Goal: Task Accomplishment & Management: Complete application form

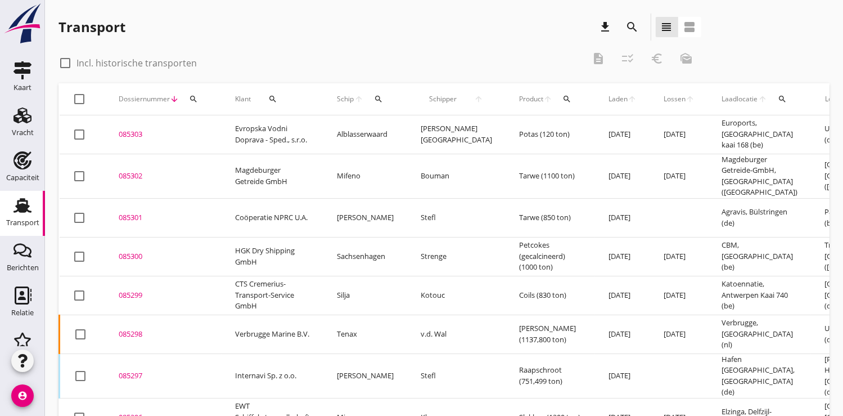
click at [189, 97] on icon "search" at bounding box center [193, 98] width 9 height 9
click at [210, 129] on input "Zoeken op dossiernummer..." at bounding box center [245, 132] width 117 height 18
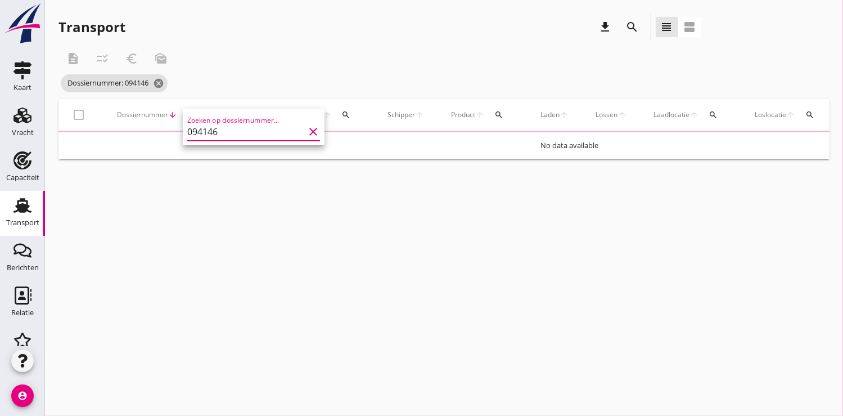
type input "094146"
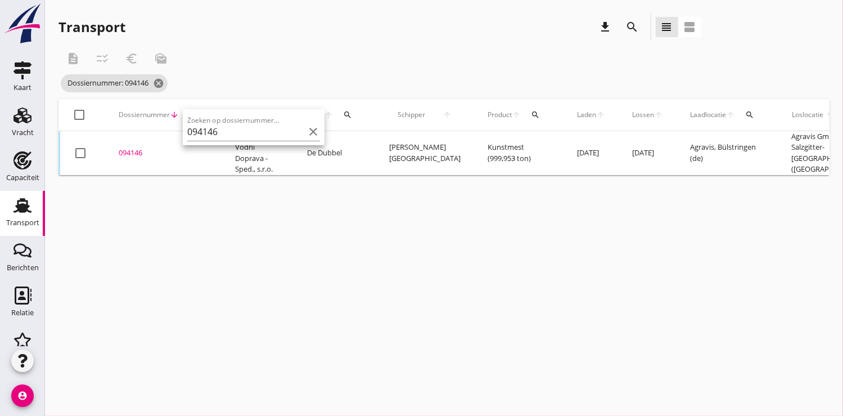
click at [127, 152] on div "094146" at bounding box center [163, 152] width 89 height 11
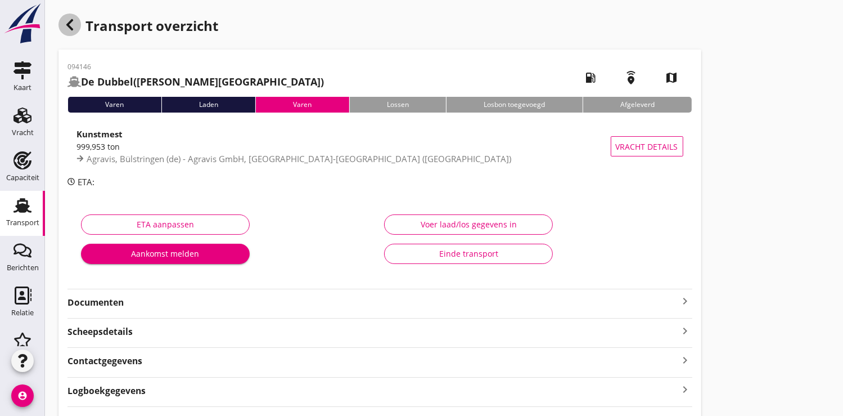
click at [74, 25] on icon "button" at bounding box center [69, 24] width 13 height 13
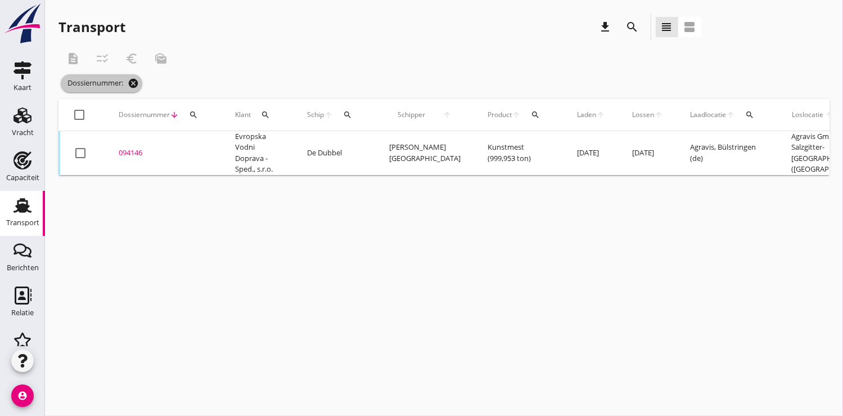
click at [139, 84] on icon "cancel" at bounding box center [133, 83] width 11 height 11
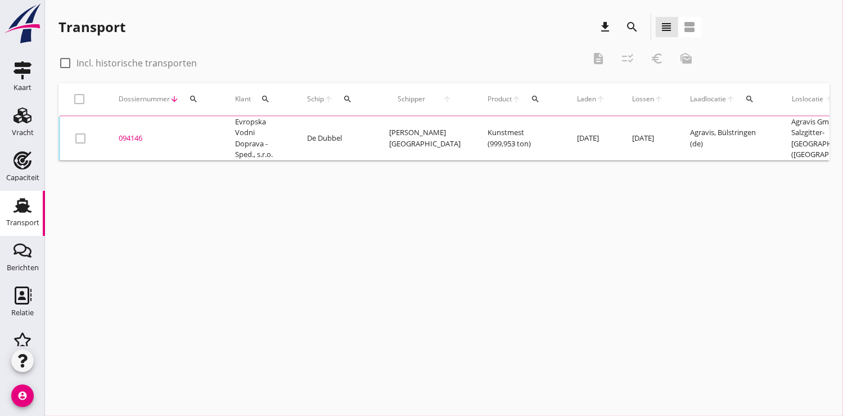
click at [189, 98] on icon "search" at bounding box center [193, 98] width 9 height 9
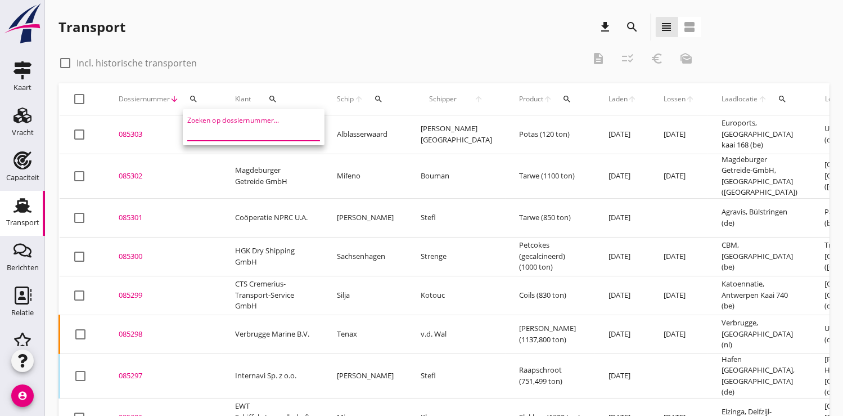
click at [200, 130] on input "Zoeken op dossiernummer..." at bounding box center [245, 132] width 117 height 18
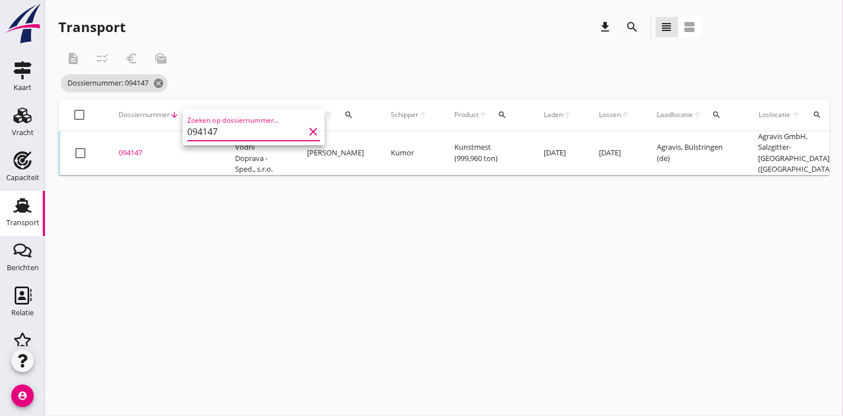
type input "094147"
click at [140, 154] on div "094147" at bounding box center [163, 152] width 89 height 11
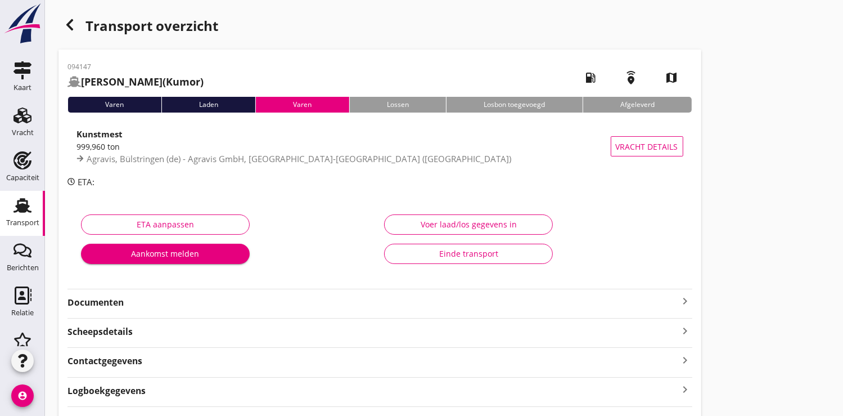
scroll to position [62, 0]
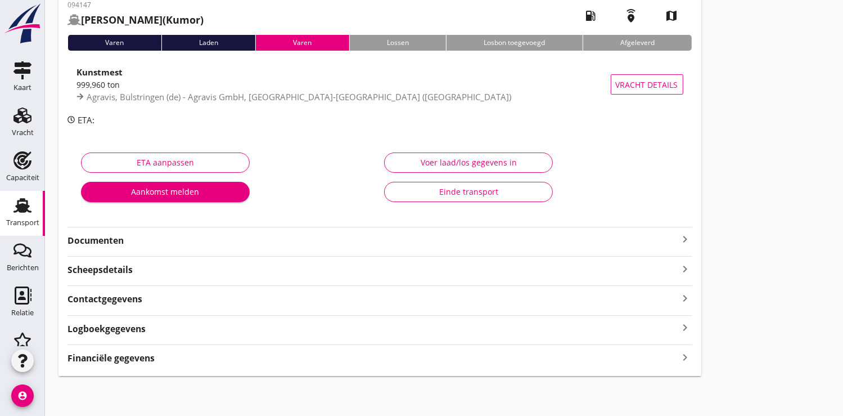
click at [107, 237] on strong "Documenten" at bounding box center [372, 240] width 611 height 13
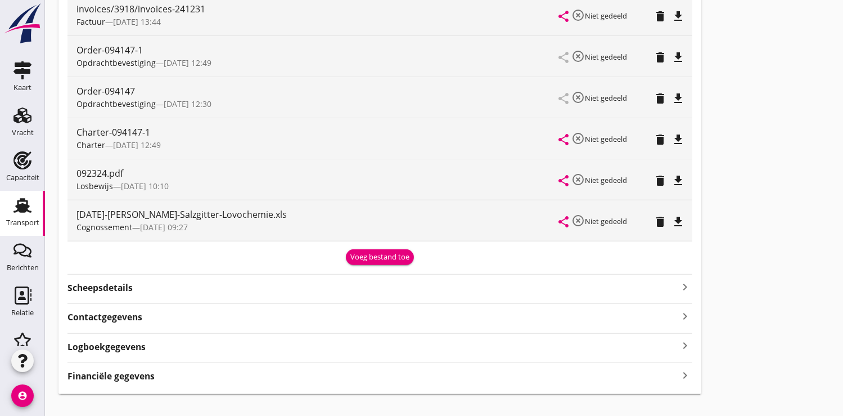
scroll to position [340, 0]
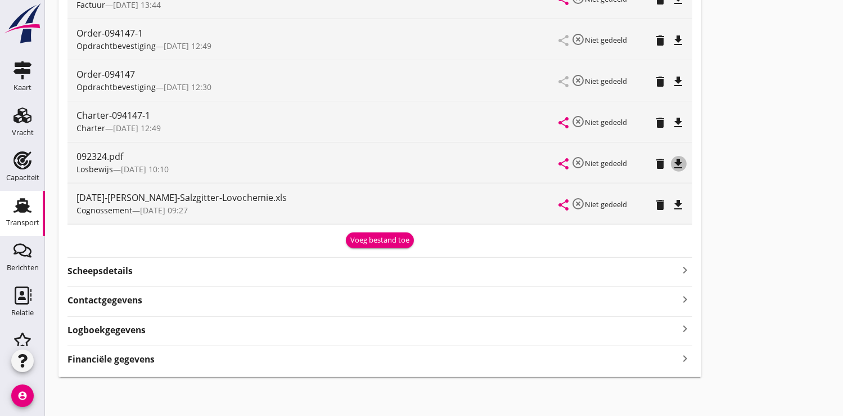
click at [679, 163] on icon "file_download" at bounding box center [678, 163] width 13 height 13
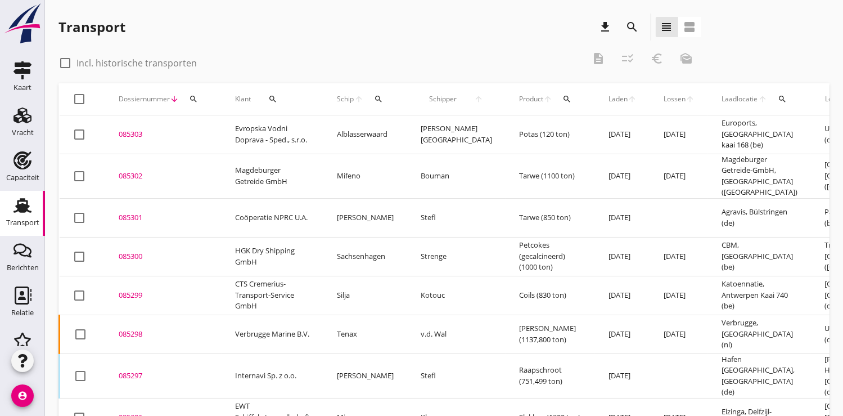
click at [377, 94] on icon "search" at bounding box center [378, 98] width 9 height 9
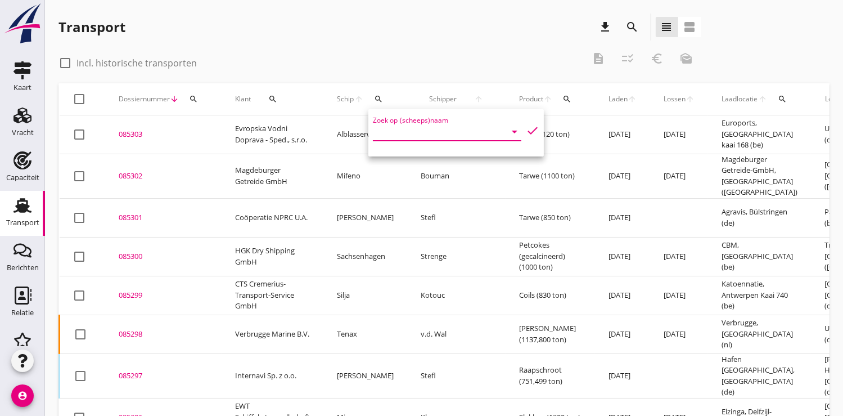
click at [382, 130] on input "Zoek op (scheeps)naam" at bounding box center [431, 132] width 117 height 18
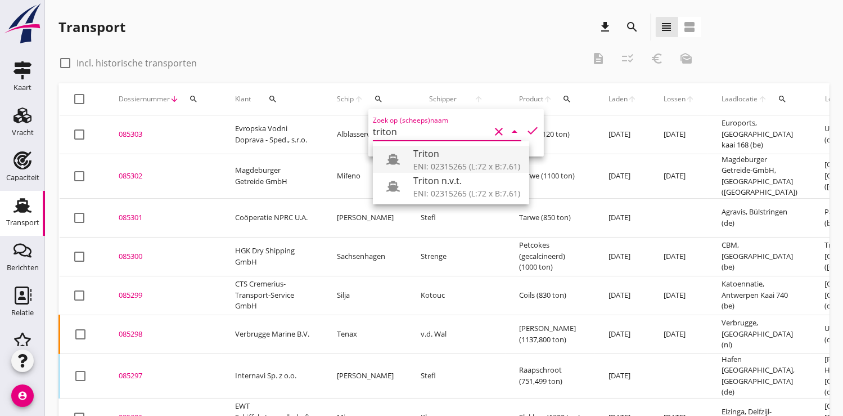
click at [453, 161] on div "ENI: 02315265 (L:72 x B:7.61)" at bounding box center [466, 166] width 107 height 12
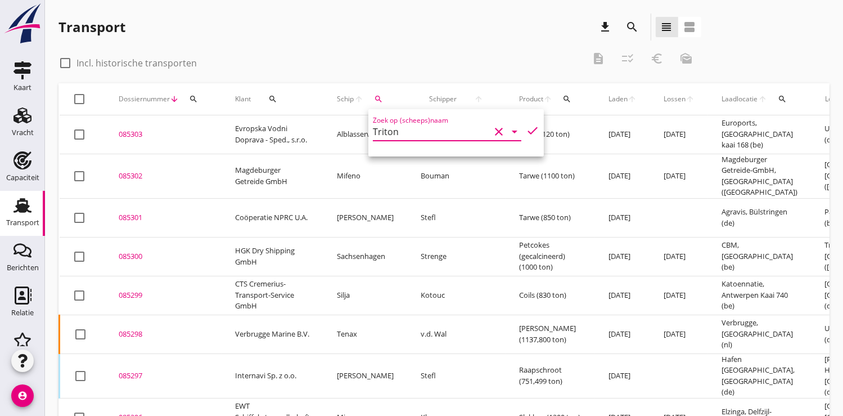
click at [526, 130] on icon "check" at bounding box center [532, 130] width 13 height 13
type input "Triton"
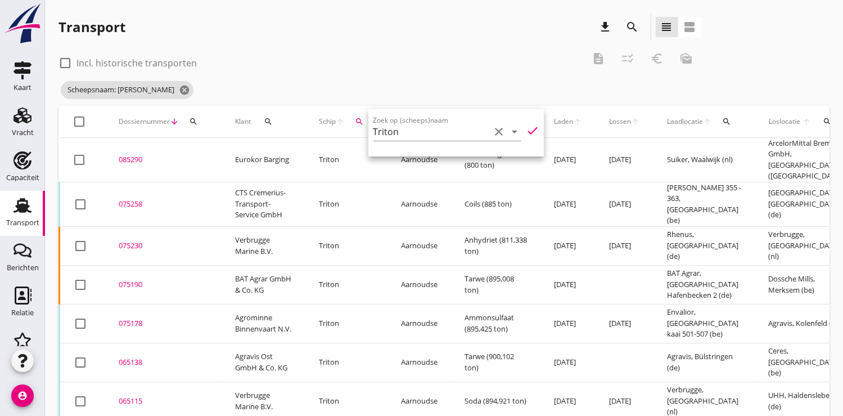
click at [128, 154] on div "085290" at bounding box center [163, 159] width 89 height 11
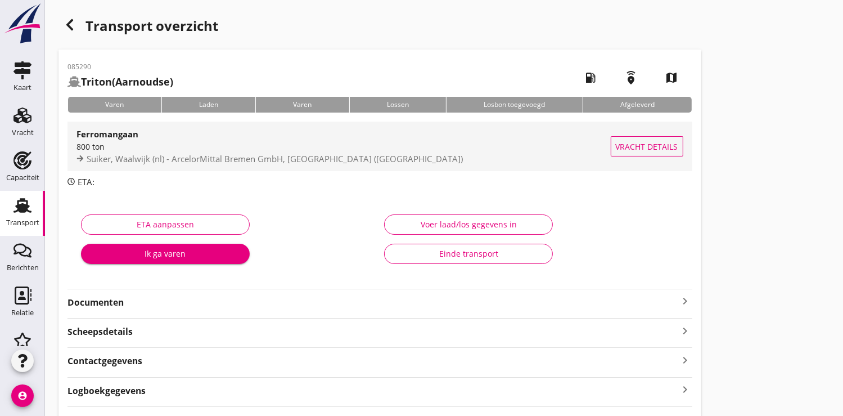
click at [161, 145] on div "800 ton" at bounding box center [343, 147] width 534 height 12
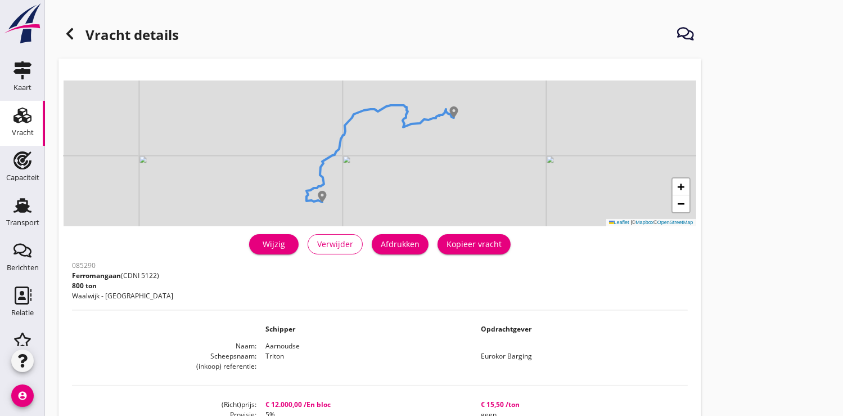
click at [270, 241] on div "Wijzig" at bounding box center [273, 244] width 31 height 12
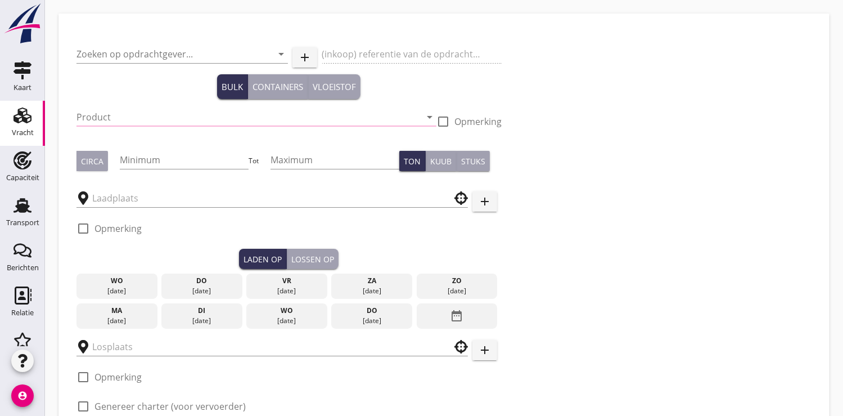
type input "Eurokor Barging"
type input "Ferromangaan (5122)"
type input "800"
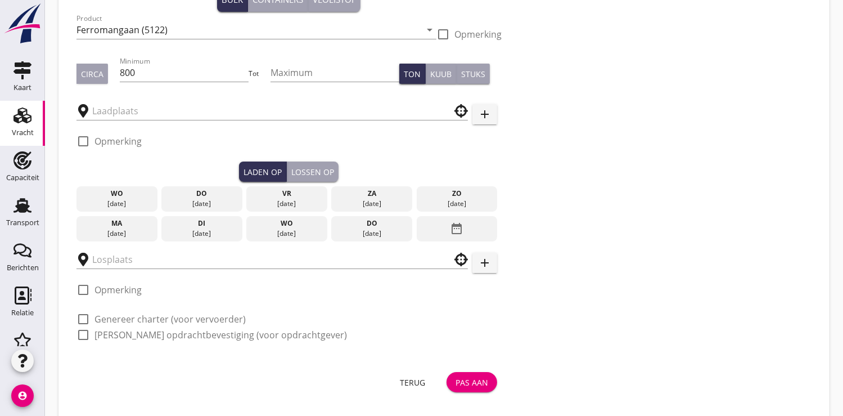
type input "Suiker"
type input "ArcelorMittal Bremen GmbH"
checkbox input "true"
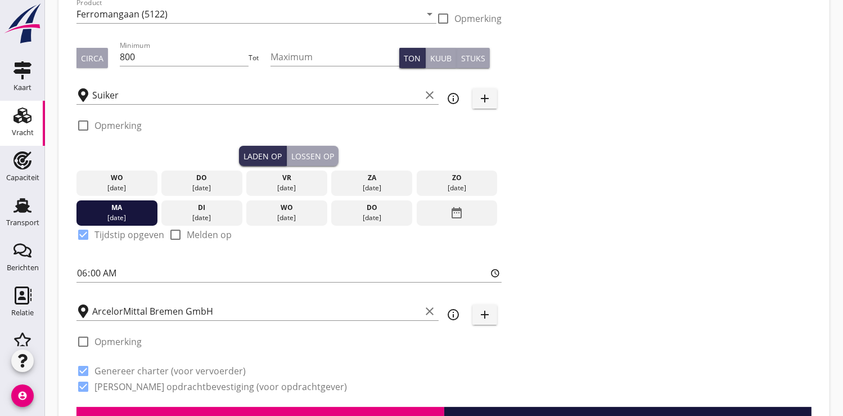
type input "12000"
checkbox input "false"
radio input "false"
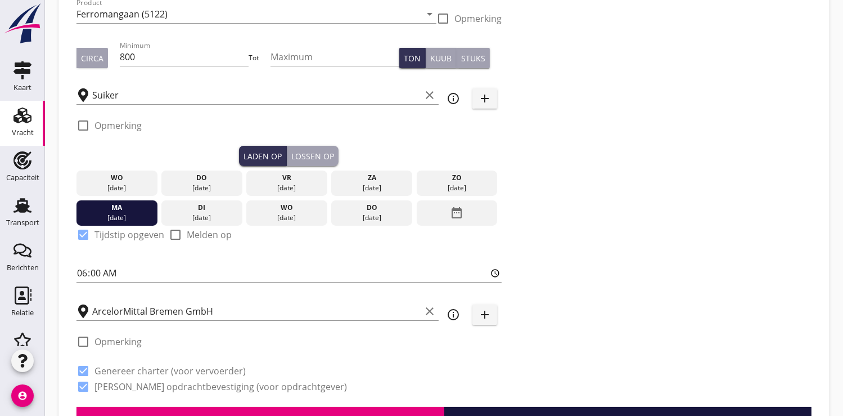
checkbox input "true"
type input "2"
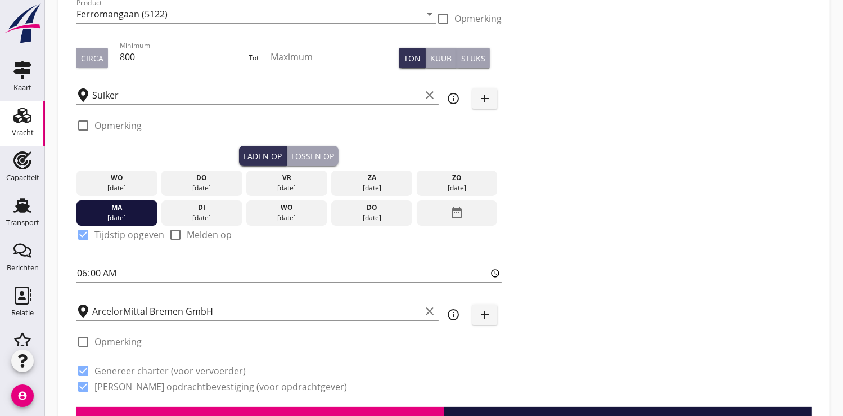
type input "48"
type input "5"
type input "15.5"
checkbox input "false"
radio input "false"
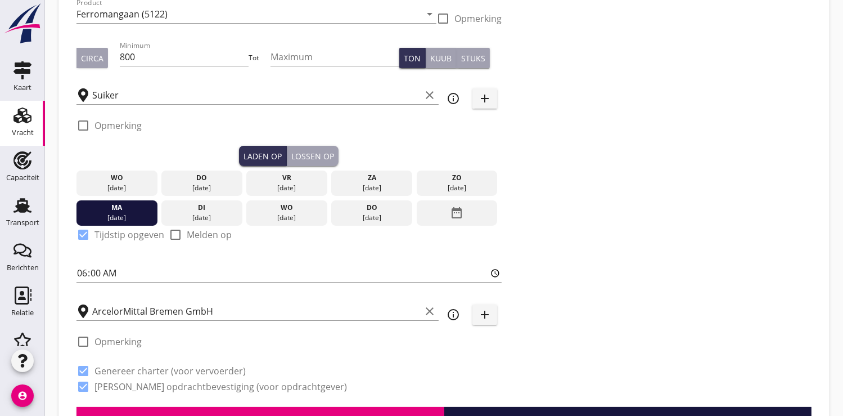
radio input "false"
checkbox input "true"
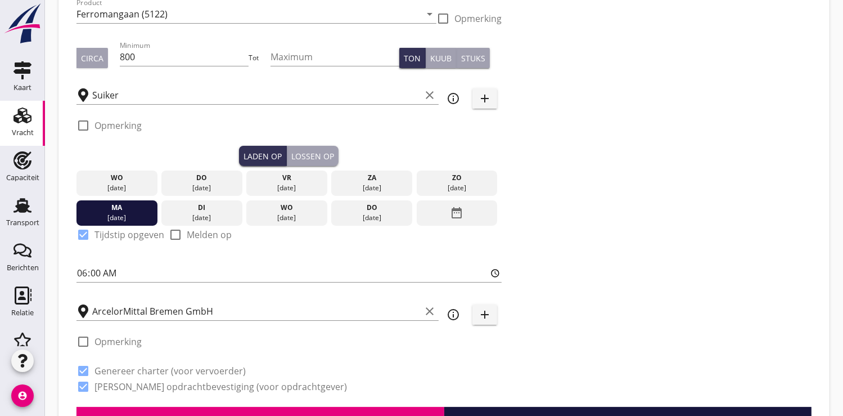
checkbox input "true"
type input "2"
type input "48"
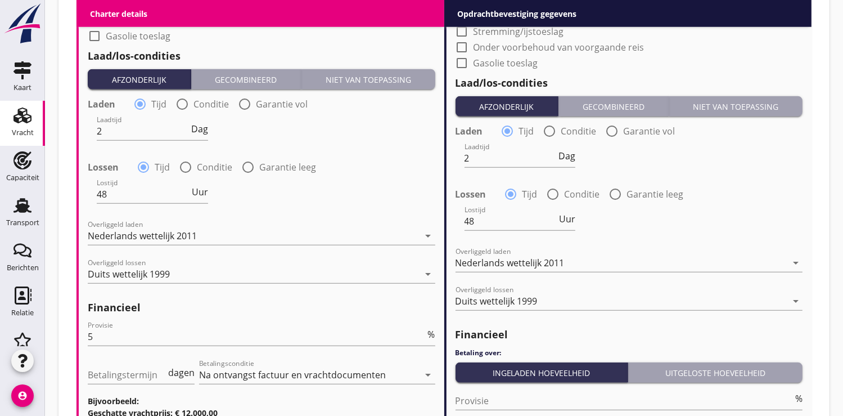
scroll to position [1278, 0]
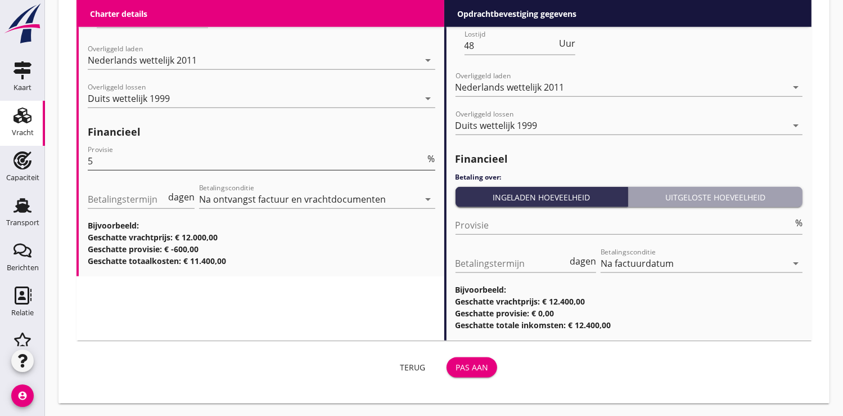
click at [121, 160] on input "5" at bounding box center [257, 161] width 338 height 18
type input "5"
click at [491, 367] on button "Pas aan" at bounding box center [471, 367] width 51 height 20
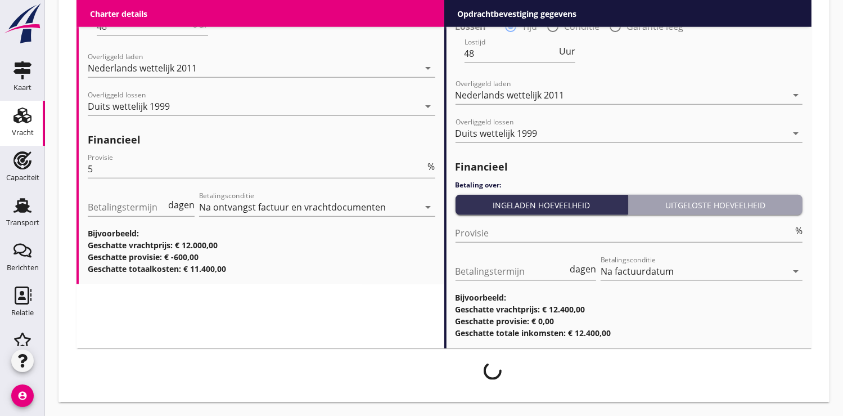
scroll to position [1269, 0]
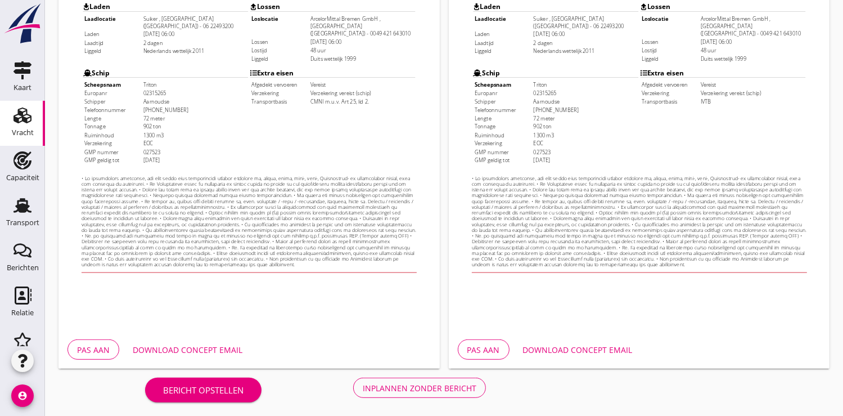
scroll to position [324, 0]
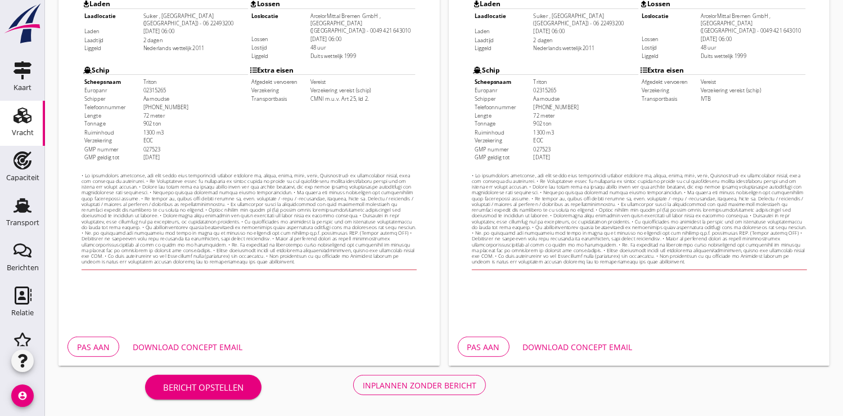
click at [198, 345] on div "Download concept email" at bounding box center [188, 347] width 110 height 12
click at [413, 379] on div "Inplannen zonder bericht" at bounding box center [420, 385] width 114 height 12
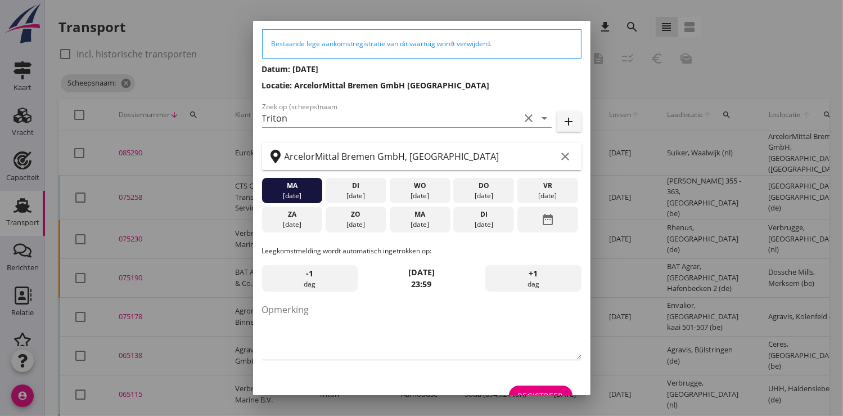
scroll to position [61, 0]
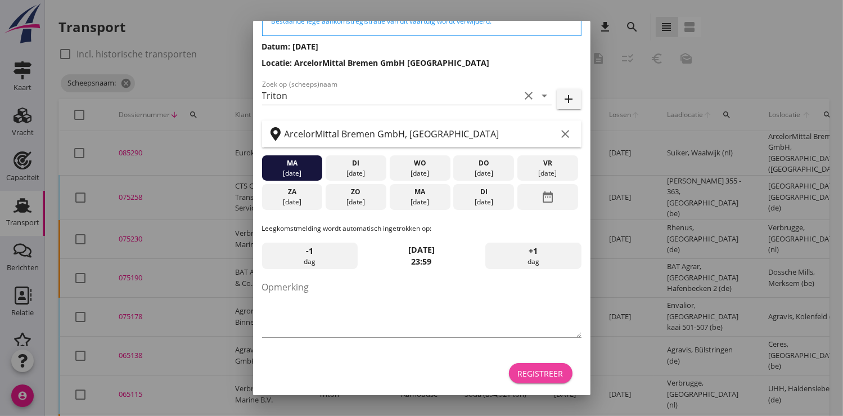
click at [524, 371] on div "Registreer" at bounding box center [541, 373] width 46 height 12
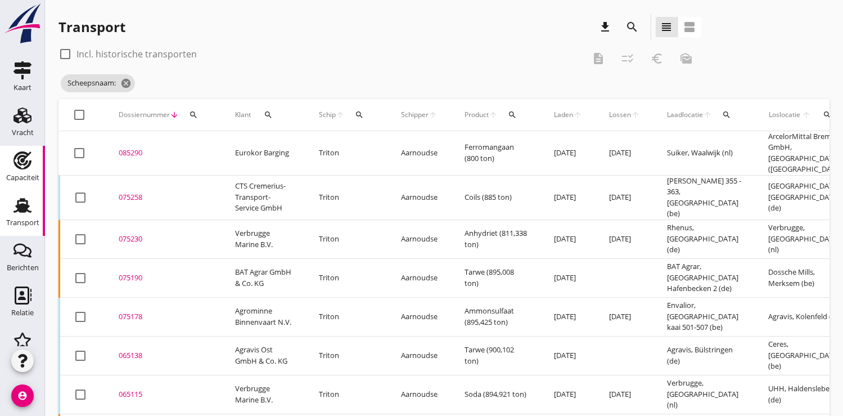
click at [13, 164] on use at bounding box center [22, 160] width 18 height 18
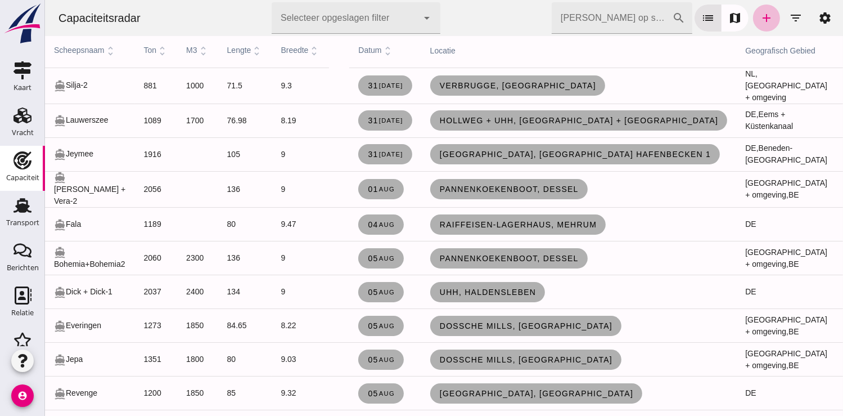
scroll to position [49, 0]
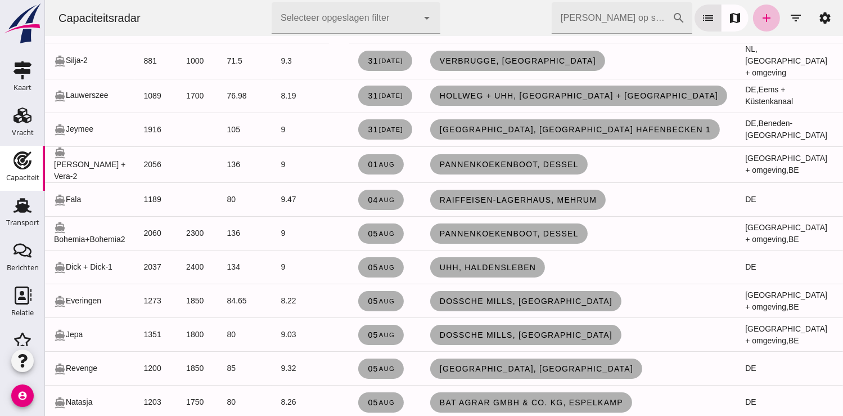
click tbody "directions_boat Silja-2 881 1000 71.5 9.3 [DATE] Verbrugge, [GEOGRAPHIC_DATA] N…"
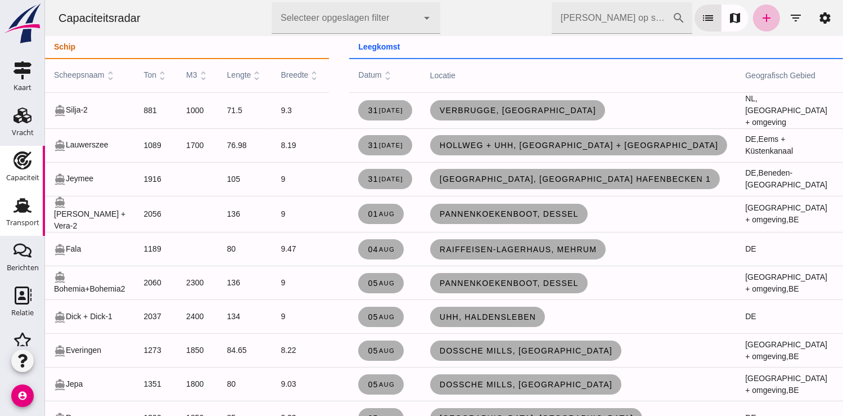
click at [13, 217] on div "Transport" at bounding box center [22, 222] width 33 height 16
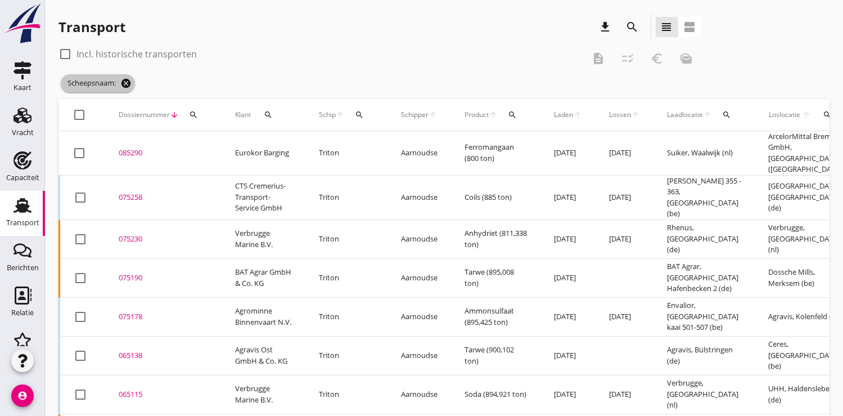
click at [125, 79] on icon "cancel" at bounding box center [125, 83] width 11 height 11
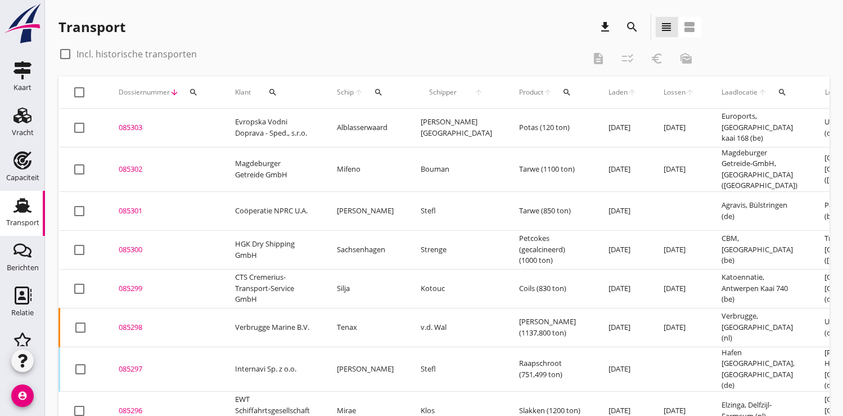
click at [135, 126] on div "085303" at bounding box center [163, 127] width 89 height 11
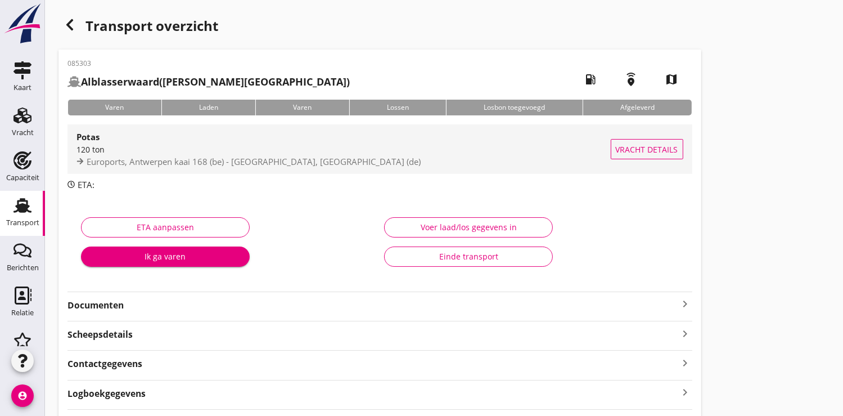
click at [148, 152] on div "120 ton" at bounding box center [343, 149] width 534 height 12
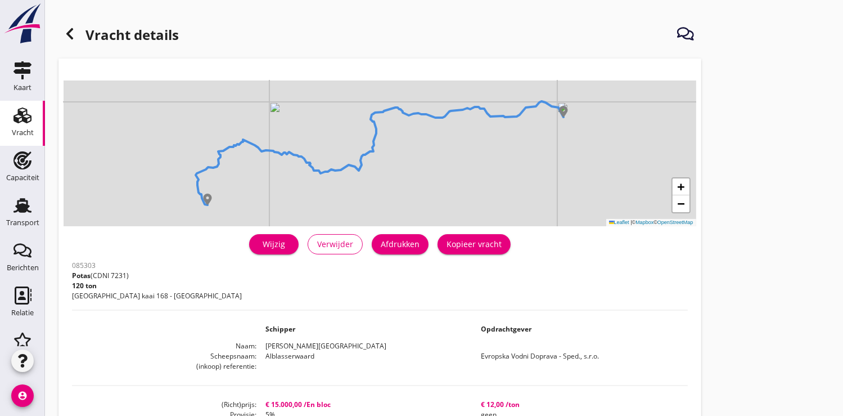
click at [283, 245] on div "Wijzig" at bounding box center [273, 244] width 31 height 12
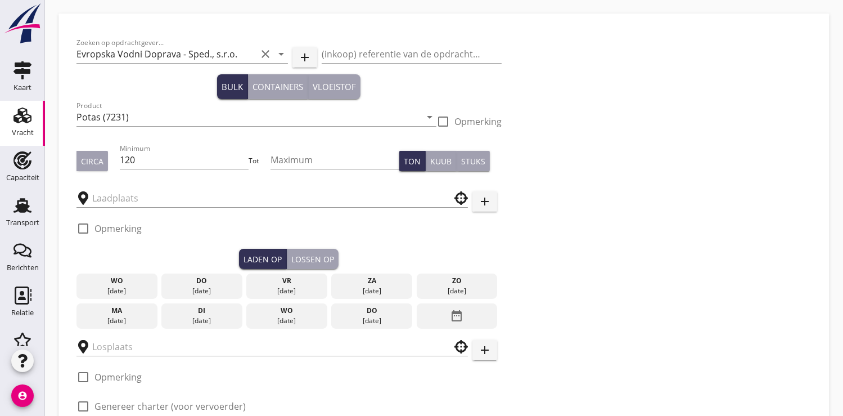
type input "Euroports"
type input "UHH"
checkbox input "true"
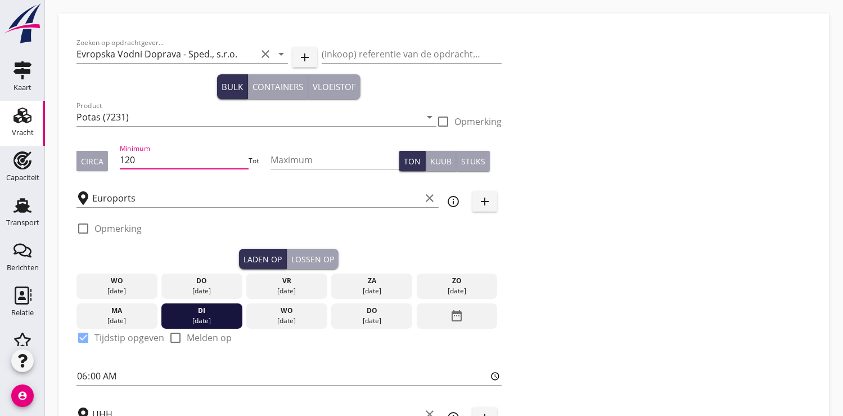
click at [143, 162] on input "120" at bounding box center [184, 160] width 129 height 18
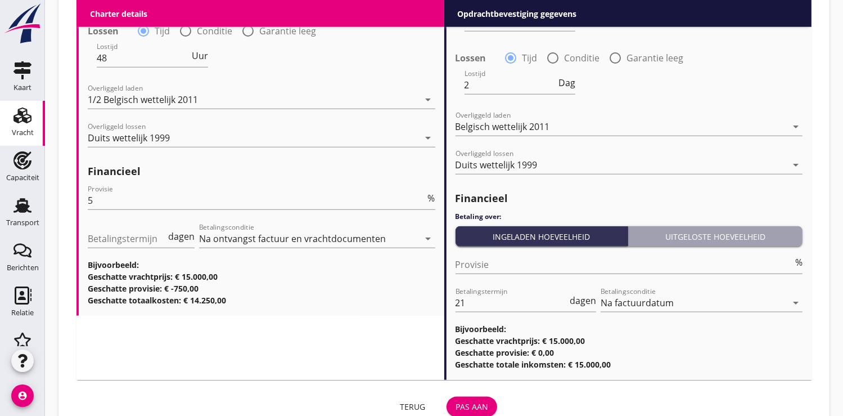
scroll to position [1278, 0]
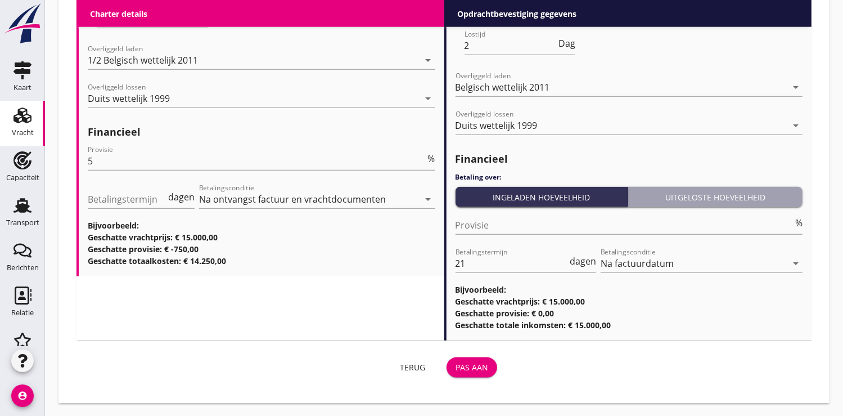
type input "1250"
click at [470, 366] on div "Pas aan" at bounding box center [471, 367] width 33 height 12
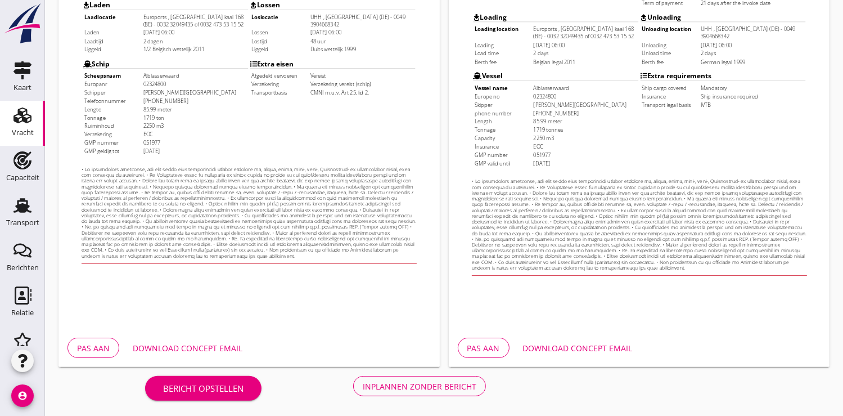
scroll to position [324, 0]
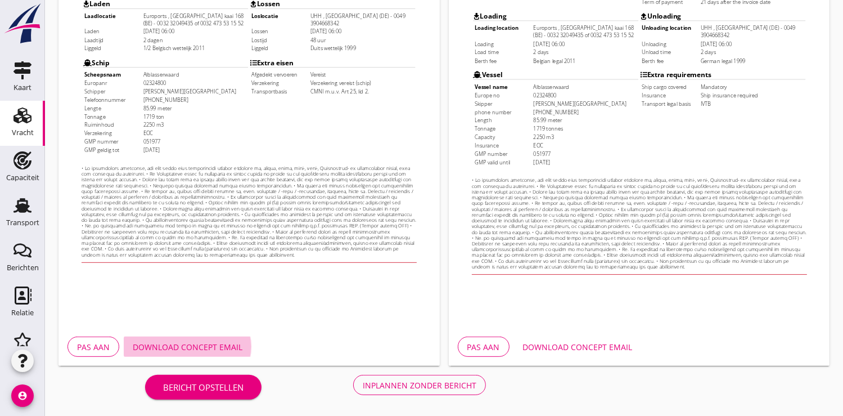
click at [201, 348] on div "Download concept email" at bounding box center [188, 347] width 110 height 12
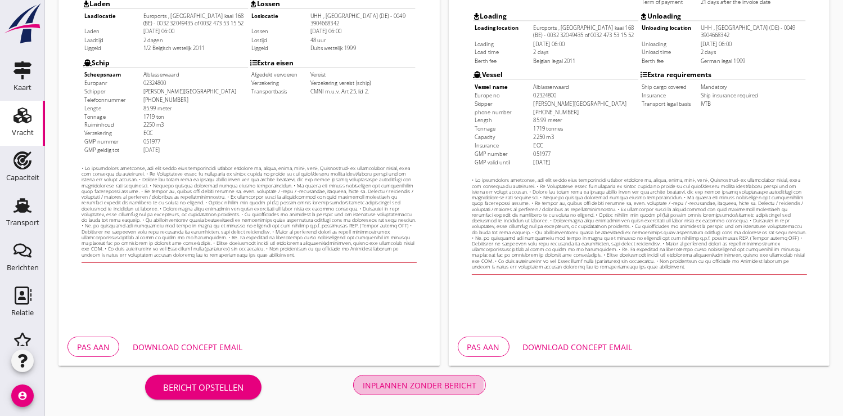
click at [400, 381] on div "Inplannen zonder bericht" at bounding box center [420, 385] width 114 height 12
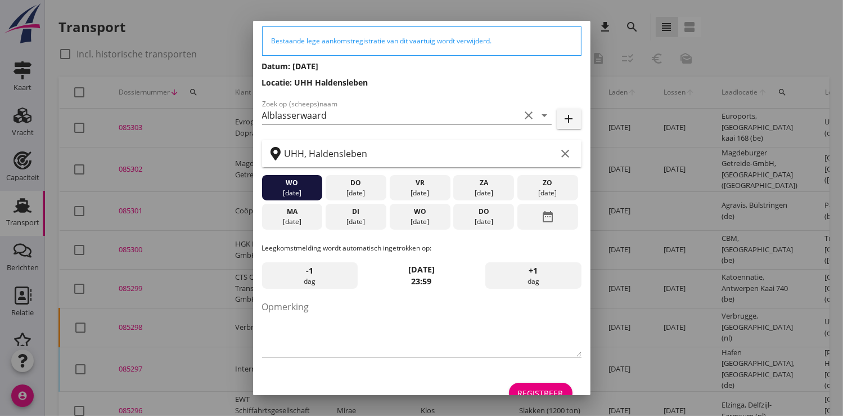
scroll to position [61, 0]
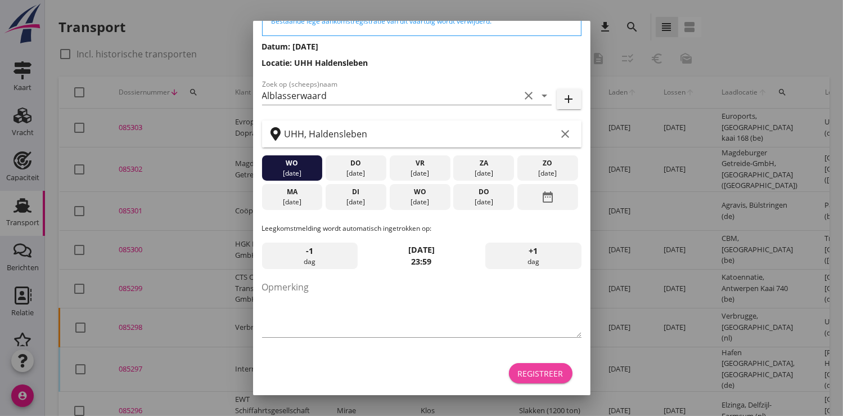
click at [535, 370] on div "Registreer" at bounding box center [541, 373] width 46 height 12
